Goal: Information Seeking & Learning: Check status

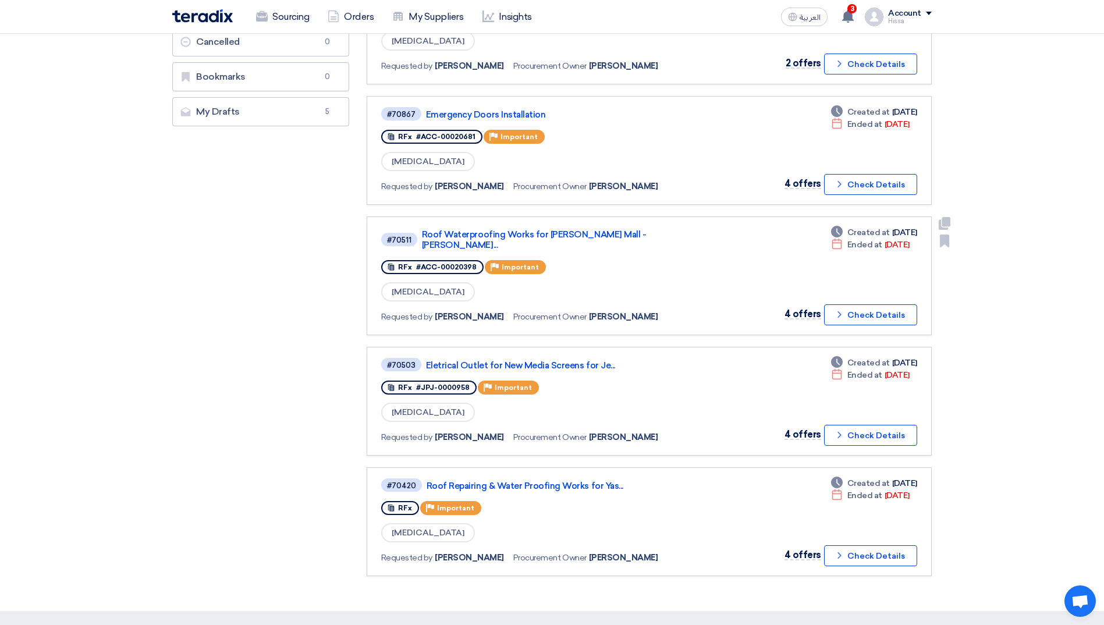
scroll to position [291, 0]
click at [548, 480] on link "Roof Repairing & Water Proofing Works for Yas..." at bounding box center [572, 485] width 291 height 10
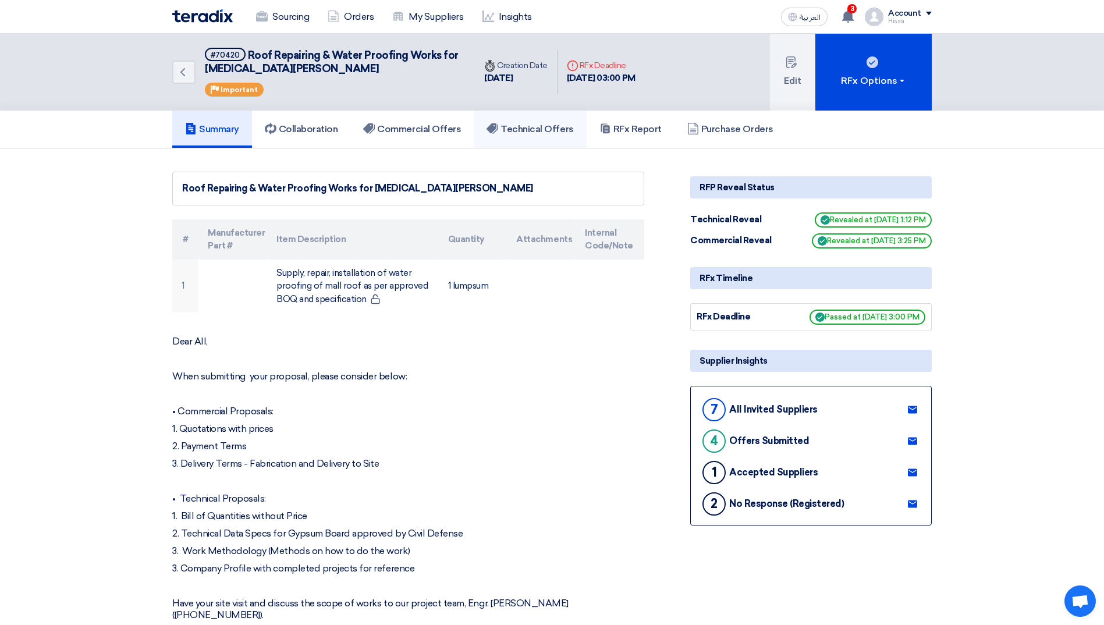
click at [516, 127] on h5 "Technical Offers" at bounding box center [529, 129] width 87 height 12
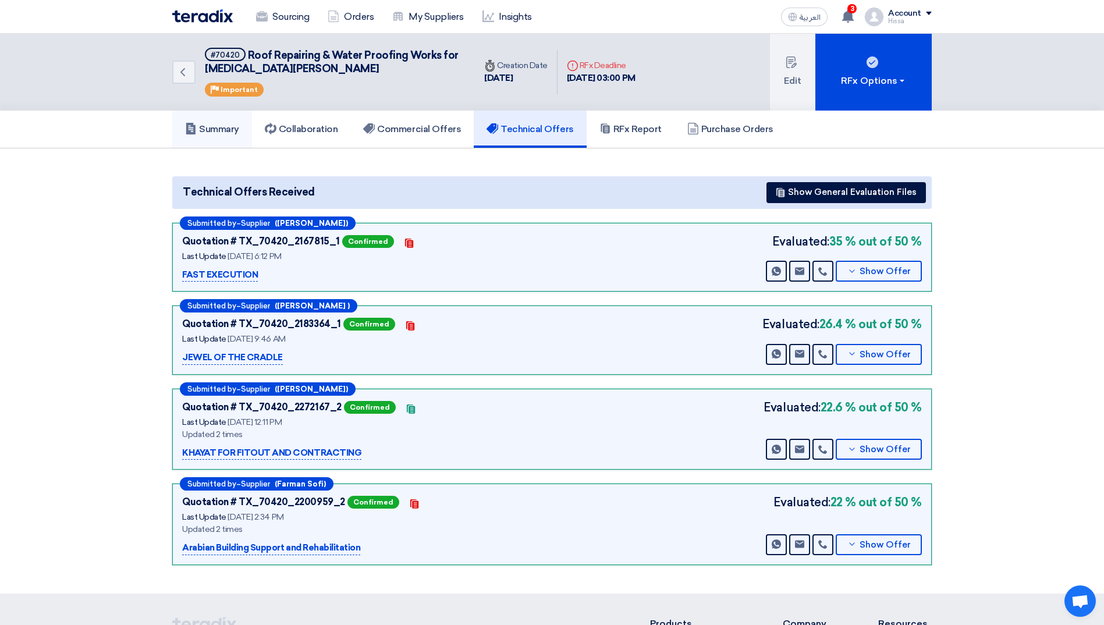
click at [219, 129] on h5 "Summary" at bounding box center [212, 129] width 54 height 12
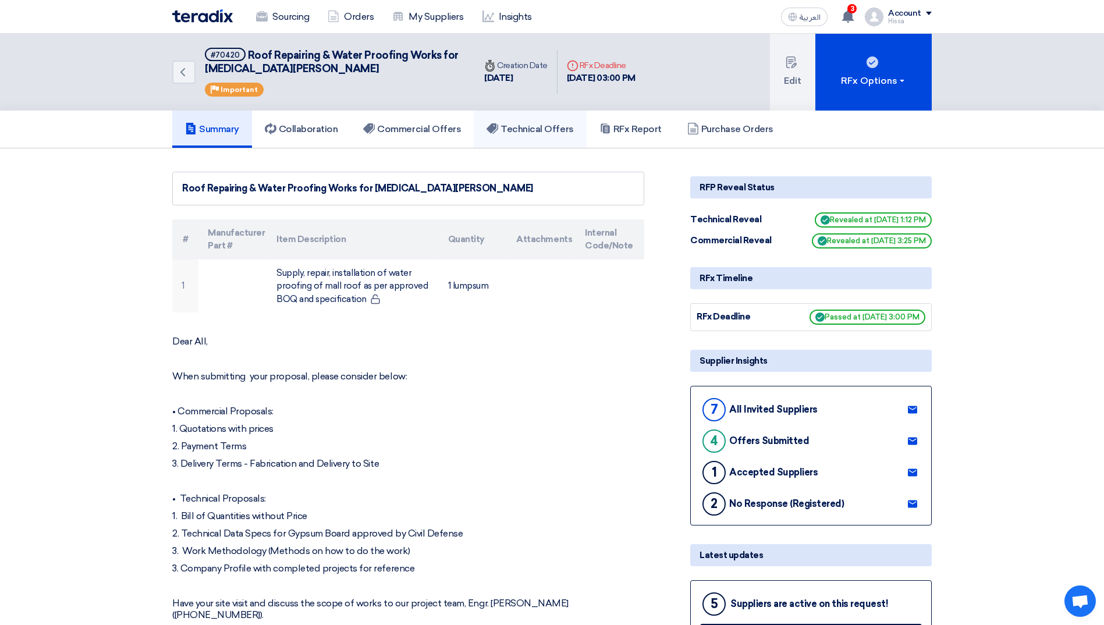
click at [543, 130] on h5 "Technical Offers" at bounding box center [529, 129] width 87 height 12
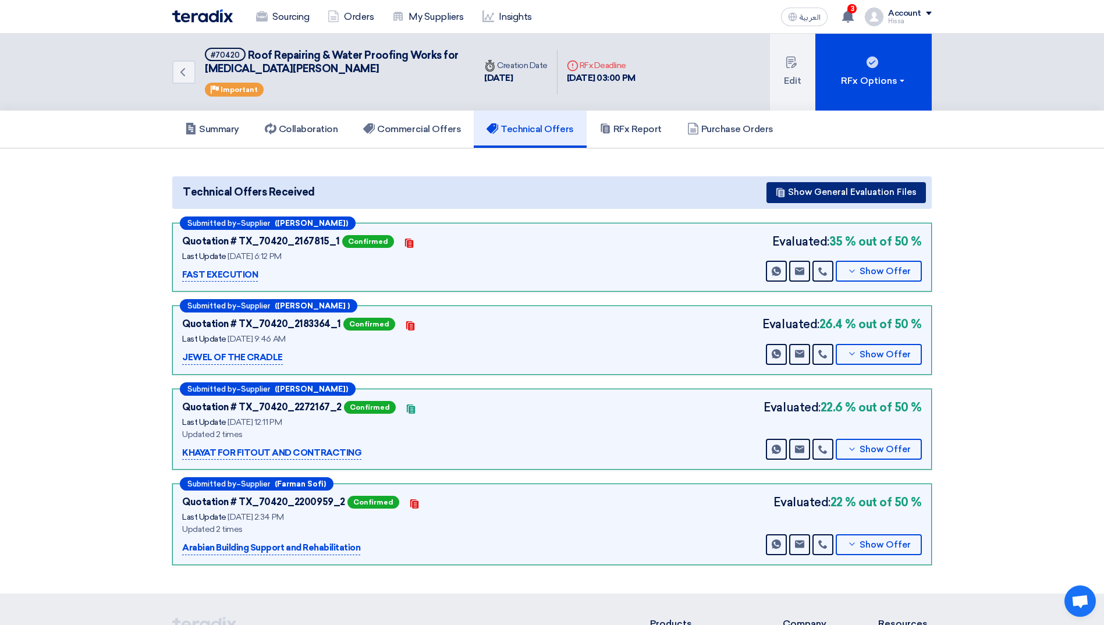
click at [813, 199] on button "Show General Evaluation Files" at bounding box center [845, 192] width 159 height 21
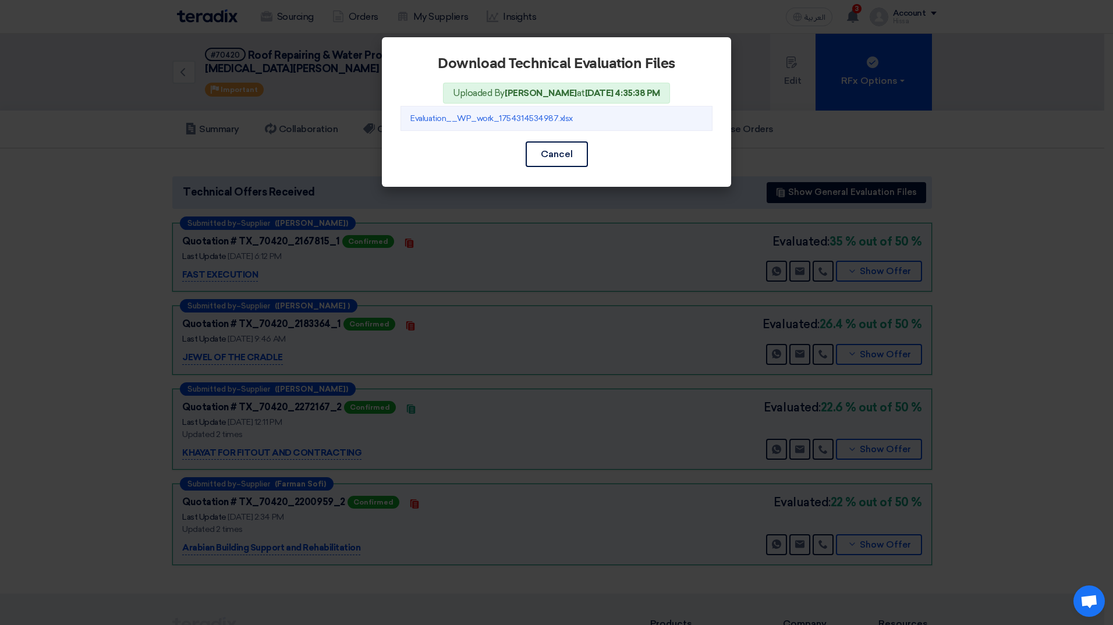
click at [1001, 291] on modal-container "Download Technical Evaluation Files Uploaded By [PERSON_NAME] at [DATE] 4:35:38…" at bounding box center [556, 312] width 1113 height 625
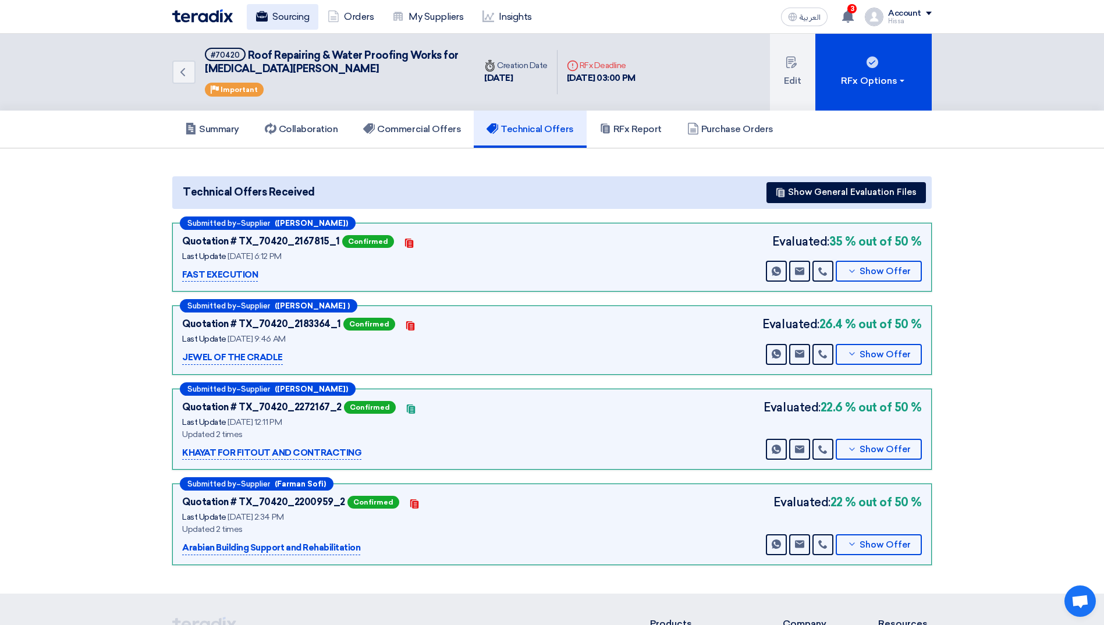
click at [275, 19] on link "Sourcing" at bounding box center [283, 17] width 72 height 26
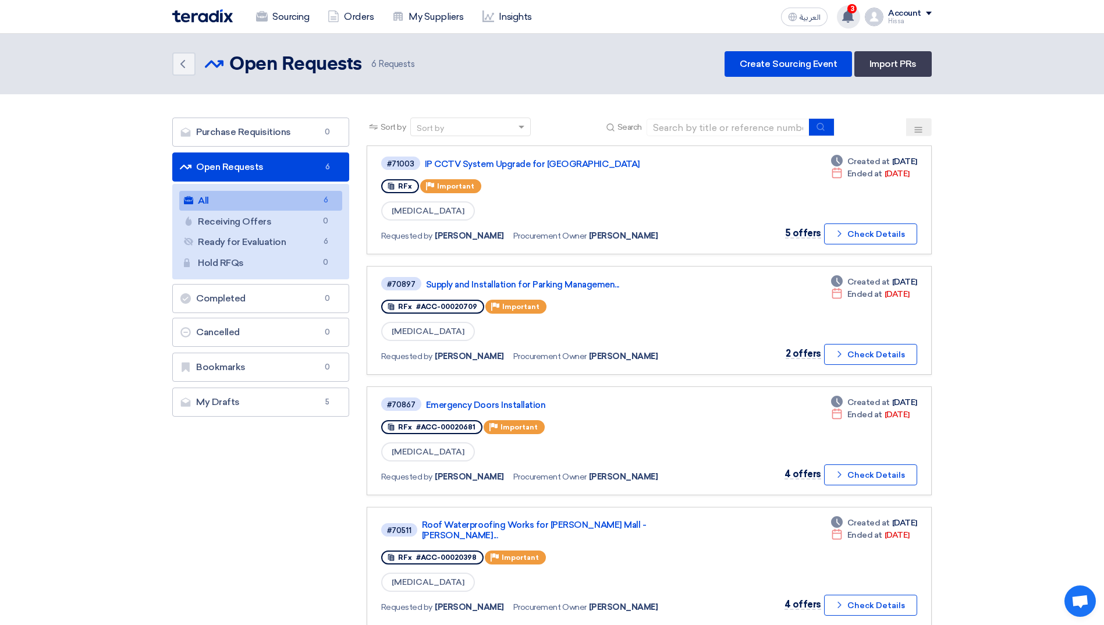
click at [854, 12] on span "3" at bounding box center [851, 8] width 9 height 9
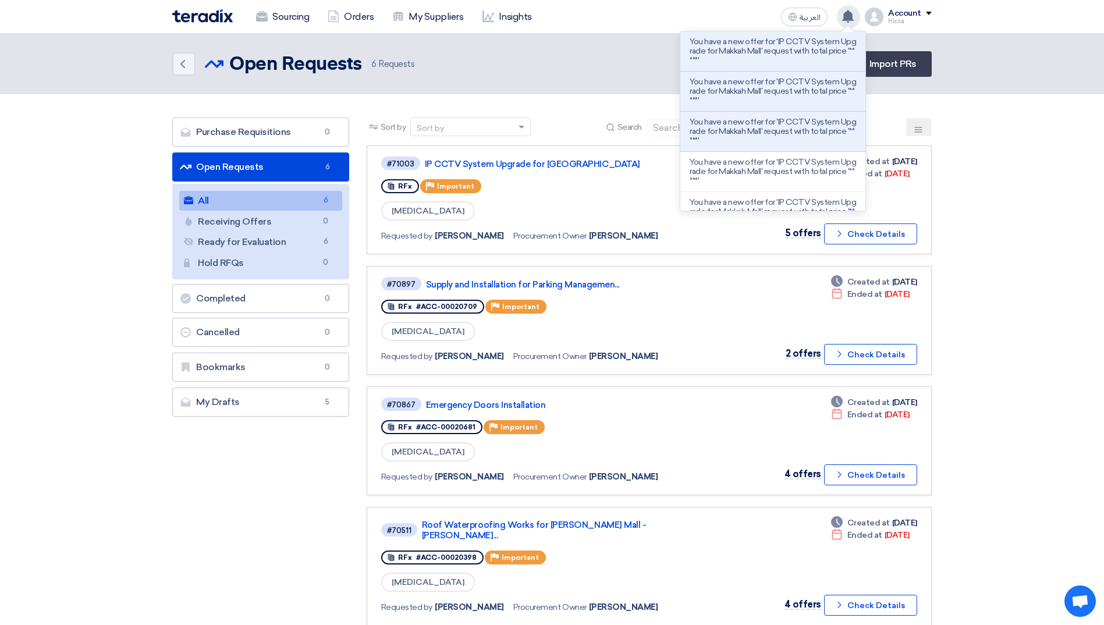
click at [1004, 159] on section "Purchase Requisitions Purchase Requisitions 0 Open Requests Open Requests 6 All…" at bounding box center [552, 497] width 1104 height 807
